Goal: Find specific page/section: Find specific page/section

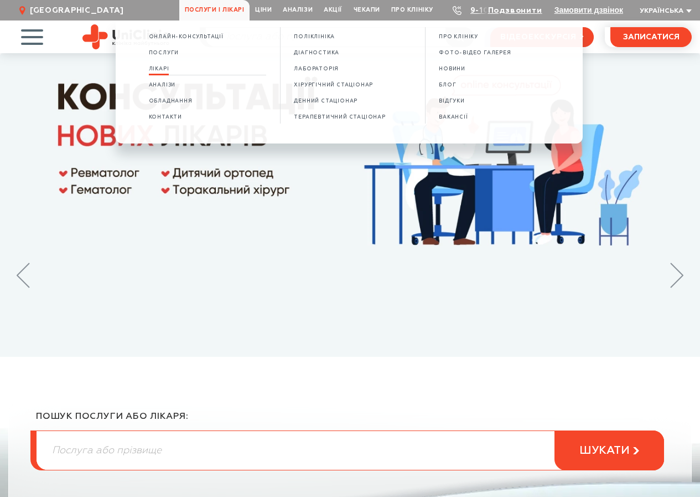
click at [158, 71] on span "Лікарі" at bounding box center [159, 69] width 20 height 6
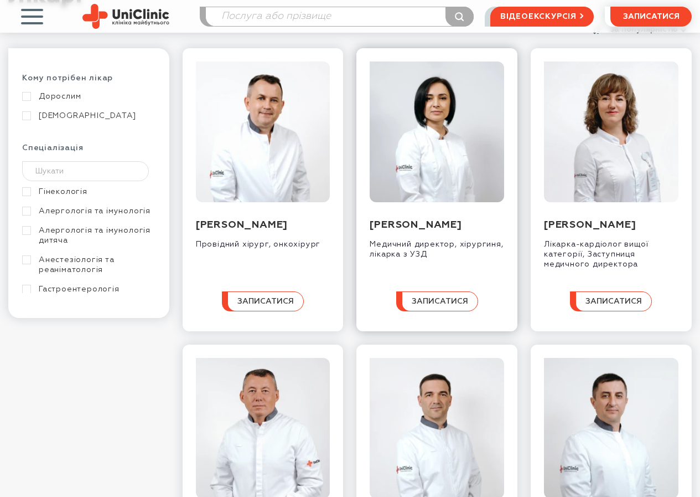
scroll to position [111, 0]
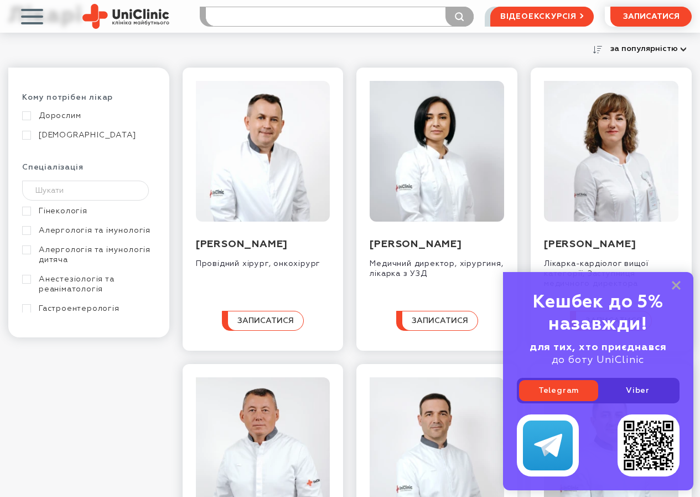
click at [344, 17] on input "search" at bounding box center [339, 16] width 267 height 19
type input "c"
type input "сивок"
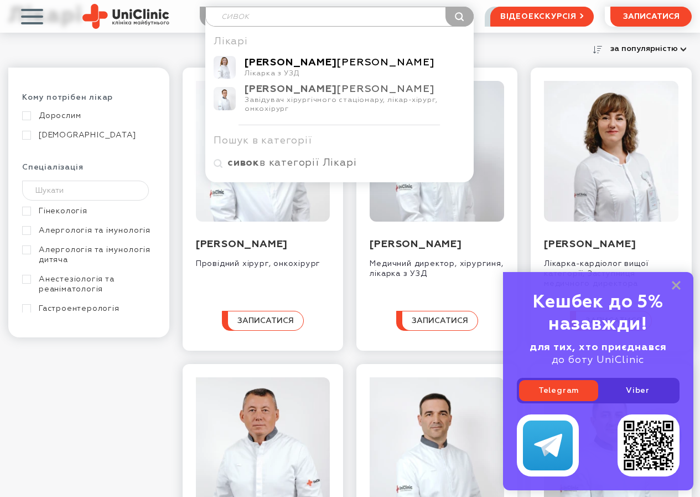
click at [300, 68] on div "Сивокінь Оксана Миколаївна" at bounding box center [355, 62] width 221 height 13
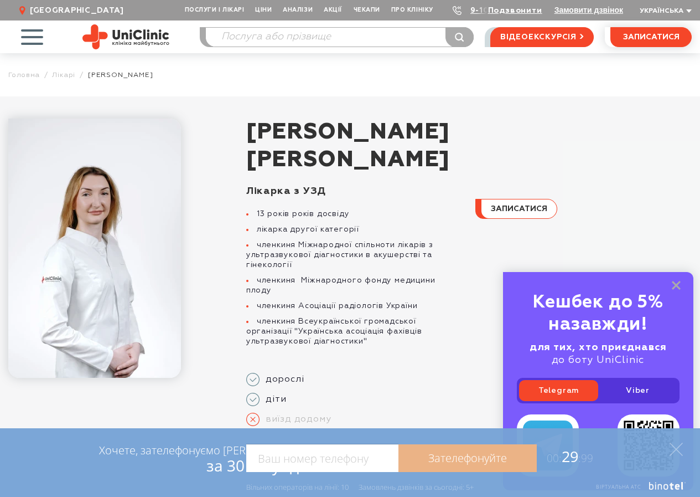
click at [681, 281] on div "Кешбек до 5% назавжди! для тих, хто приєднався до боту UniClinic Telegram Viber" at bounding box center [598, 381] width 190 height 218
click at [678, 285] on rect at bounding box center [676, 285] width 9 height 9
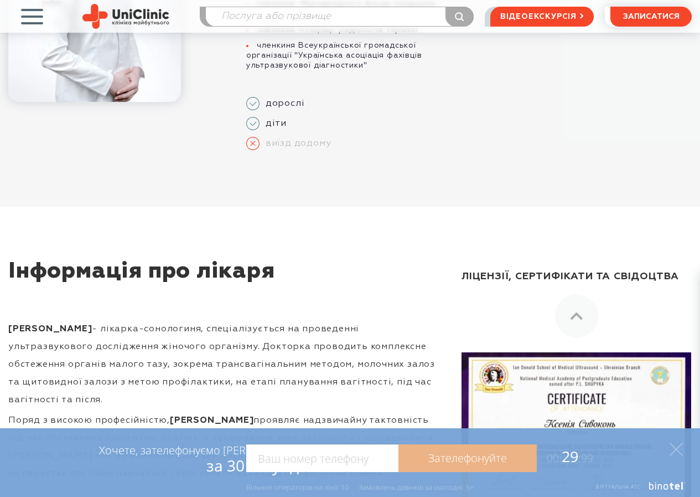
scroll to position [277, 0]
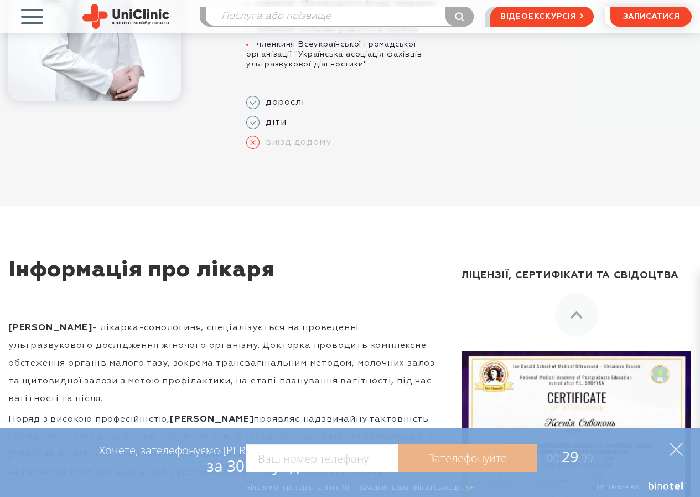
click at [679, 447] on icon at bounding box center [676, 448] width 13 height 13
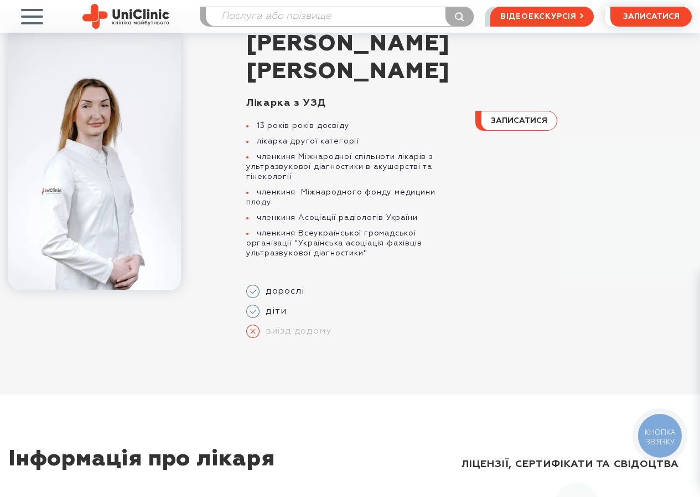
scroll to position [0, 0]
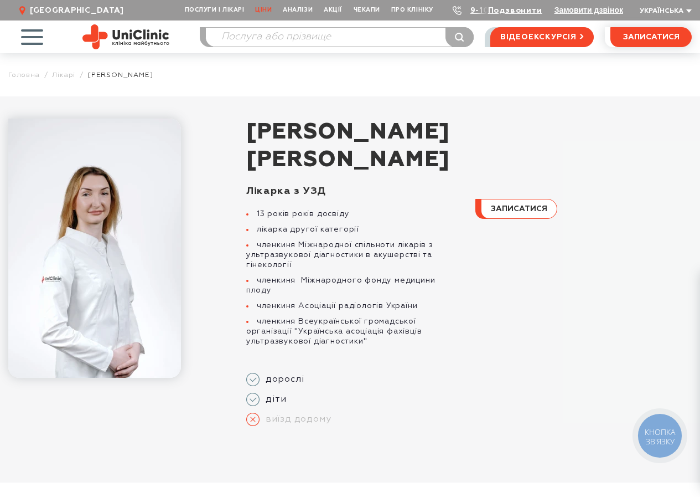
click at [271, 10] on link "Ціни" at bounding box center [264, 10] width 28 height 20
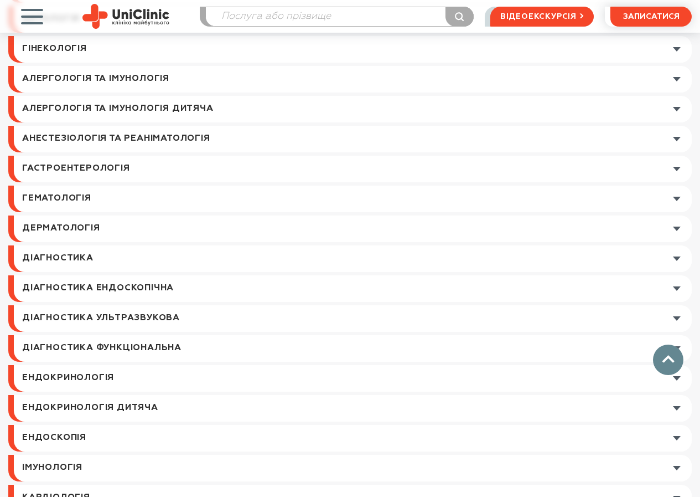
scroll to position [609, 0]
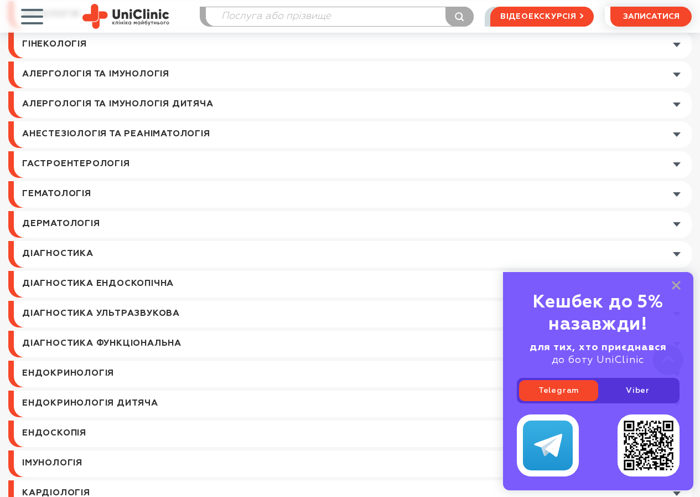
click at [677, 257] on link at bounding box center [353, 254] width 678 height 27
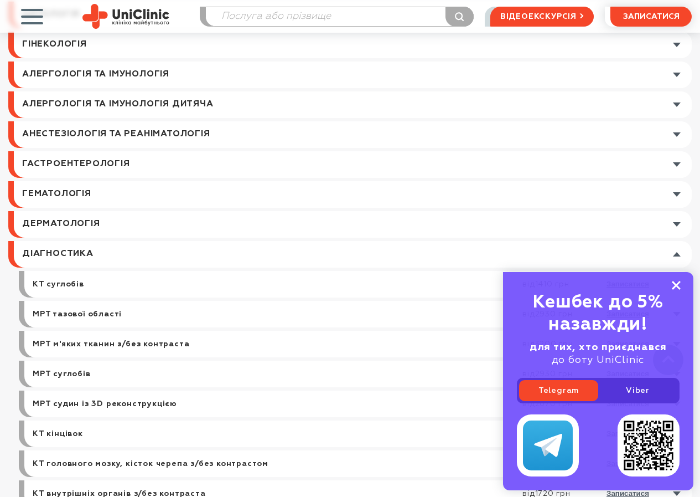
click at [677, 287] on icon at bounding box center [676, 285] width 9 height 9
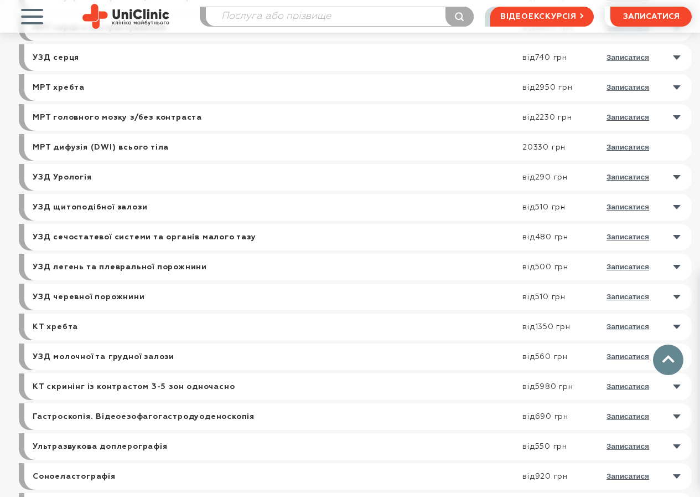
scroll to position [1495, 0]
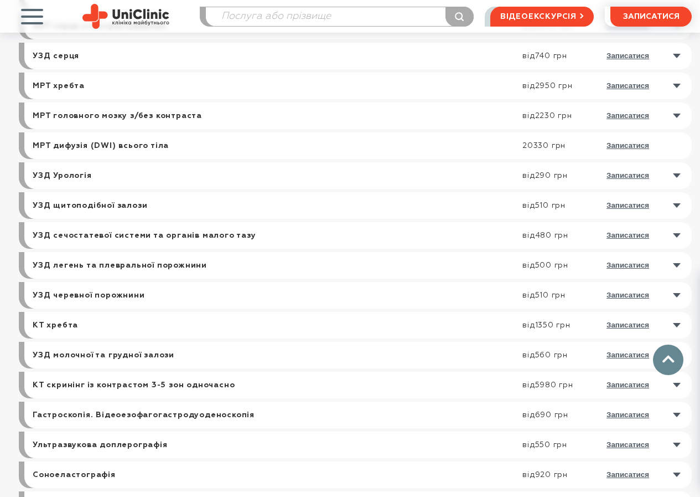
click at [680, 205] on link at bounding box center [361, 205] width 662 height 27
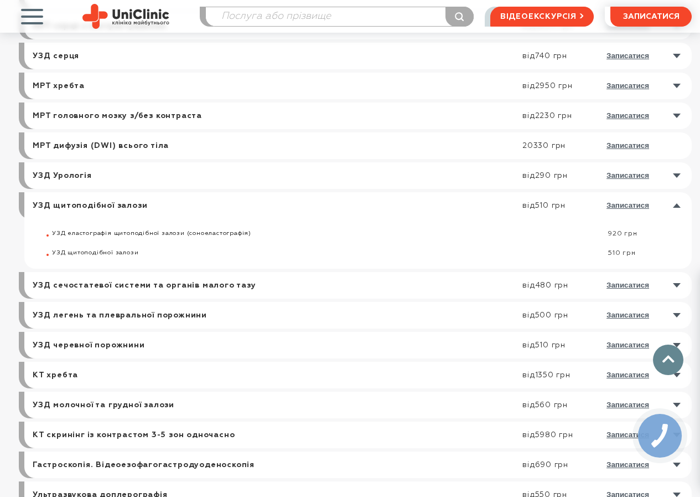
click at [676, 287] on link at bounding box center [361, 285] width 662 height 27
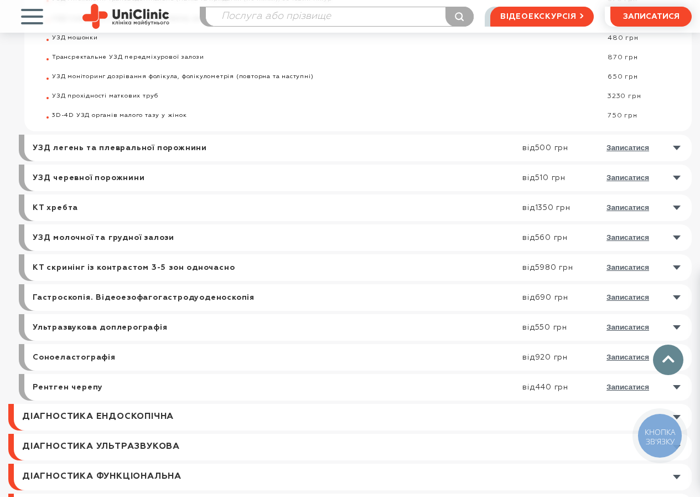
scroll to position [1772, 0]
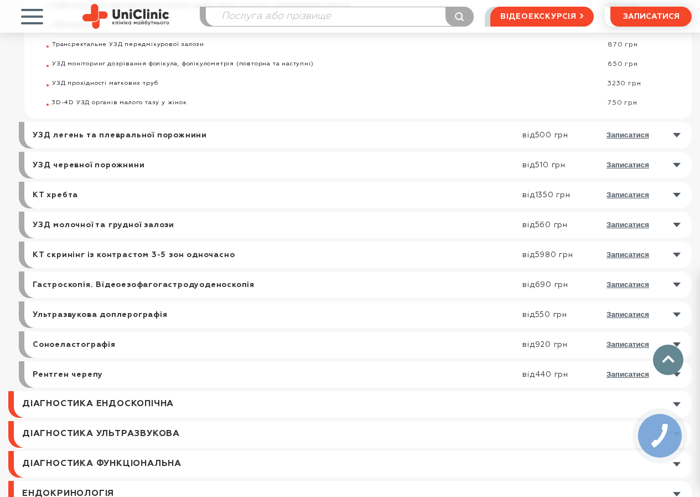
click at [676, 313] on link at bounding box center [361, 314] width 662 height 27
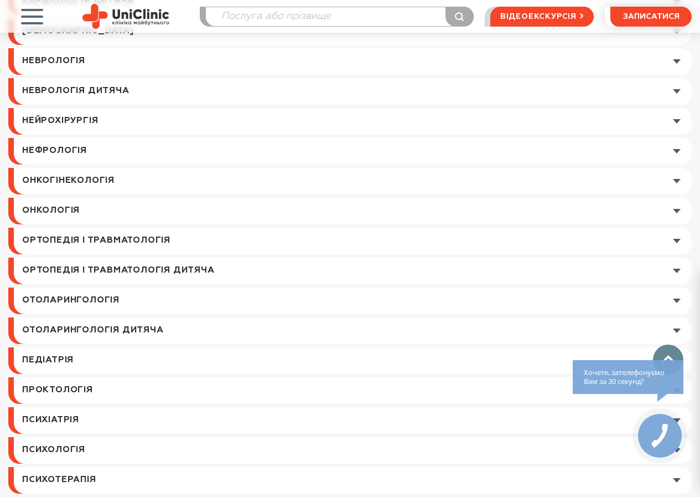
scroll to position [2492, 0]
